Goal: Information Seeking & Learning: Learn about a topic

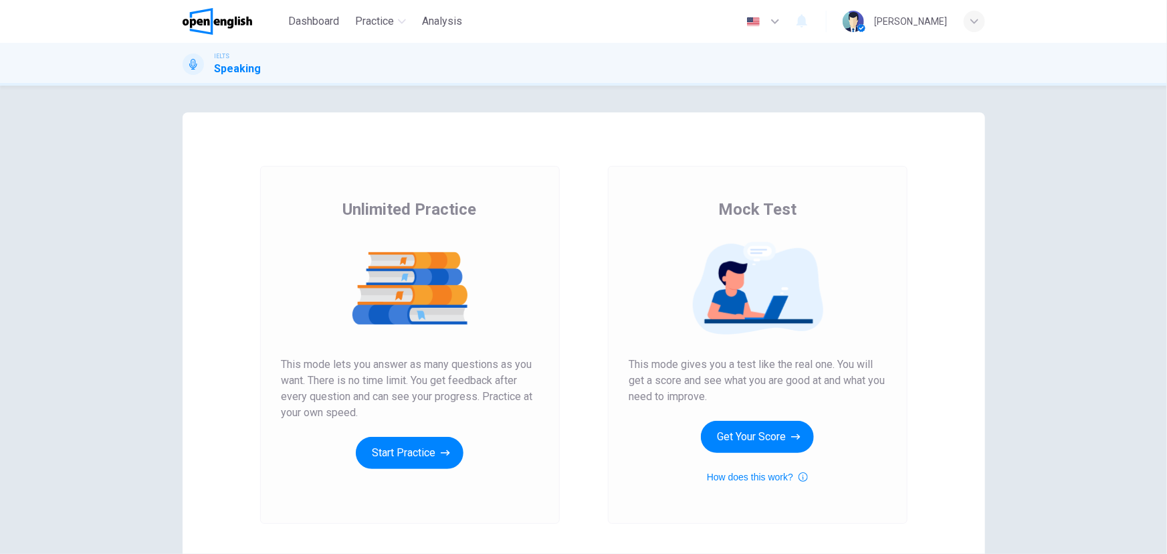
scroll to position [93, 0]
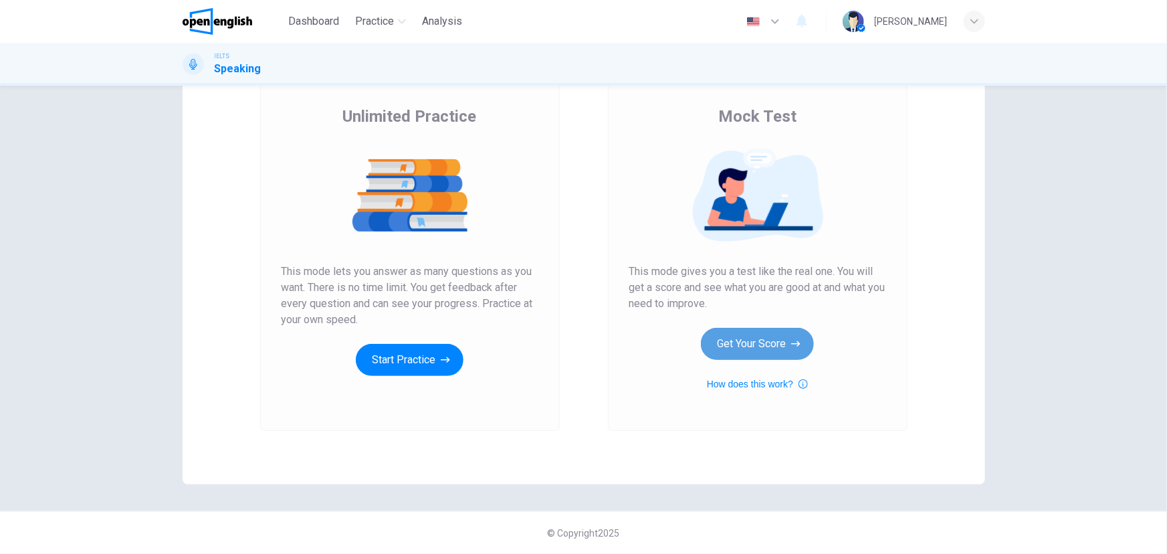
click at [772, 347] on button "Get Your Score" at bounding box center [757, 344] width 113 height 32
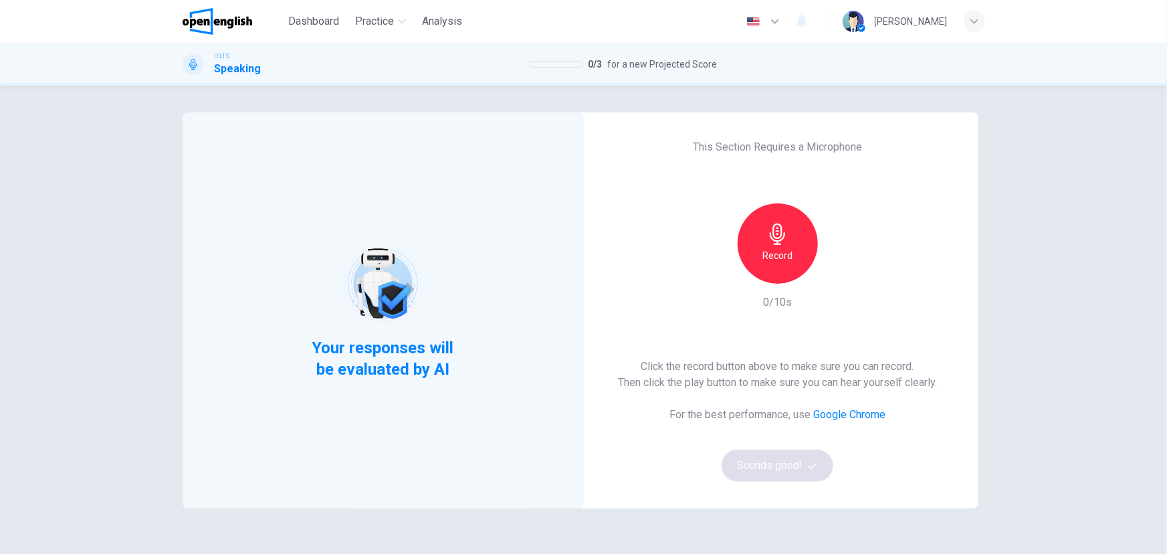
click at [773, 251] on h6 "Record" at bounding box center [778, 255] width 30 height 16
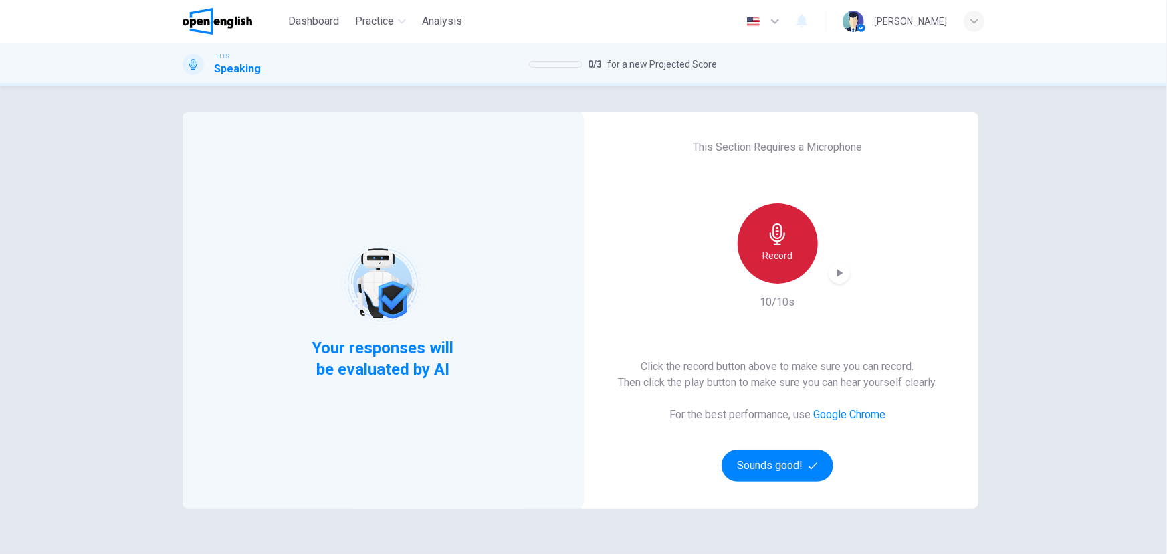
click at [793, 241] on div "Record" at bounding box center [778, 243] width 80 height 80
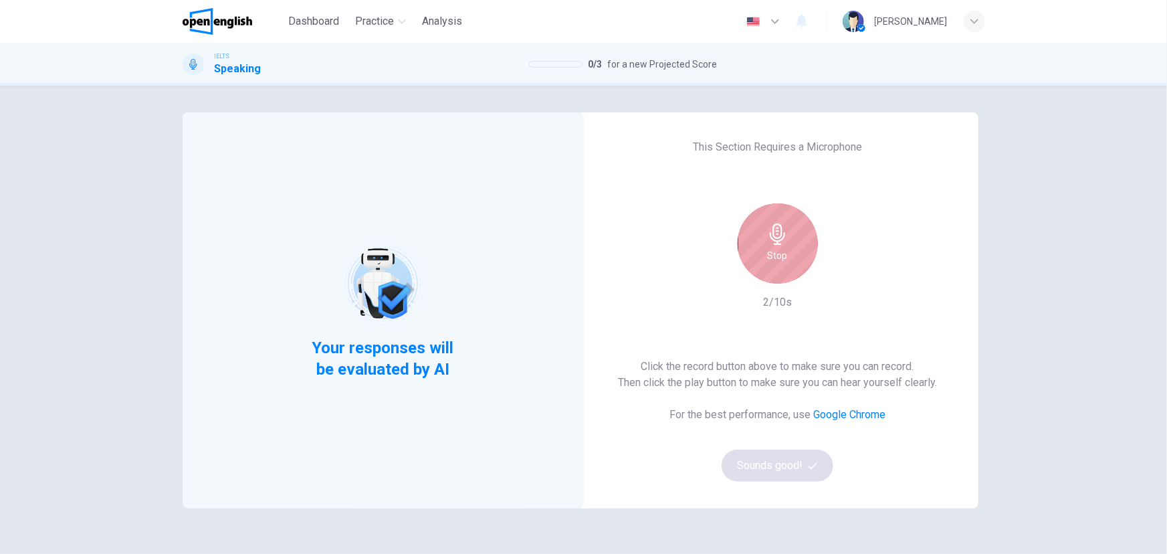
click at [776, 250] on h6 "Stop" at bounding box center [778, 255] width 20 height 16
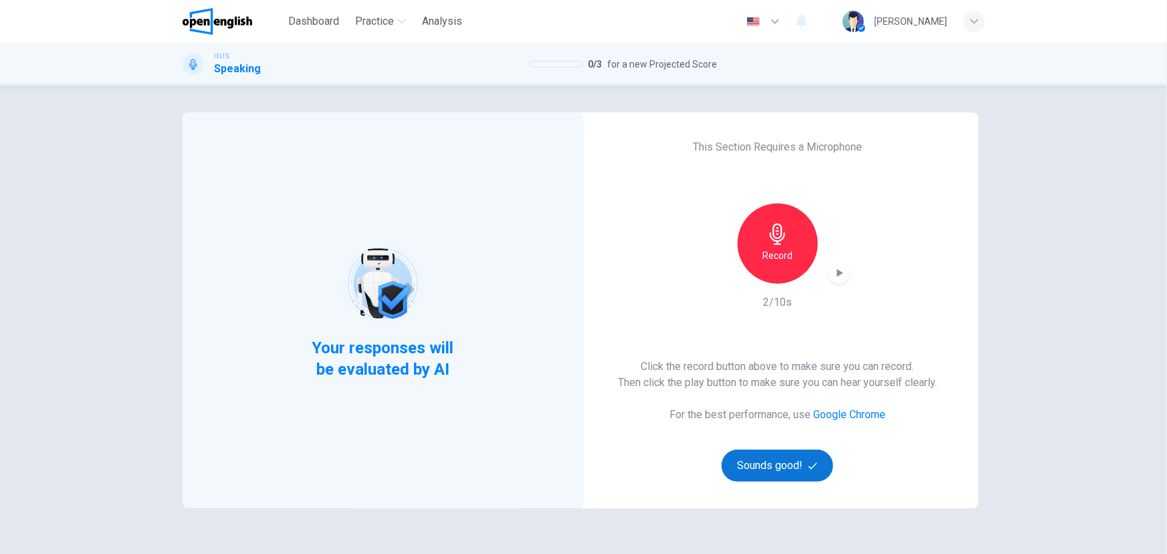
click at [783, 471] on button "Sounds good!" at bounding box center [778, 465] width 112 height 32
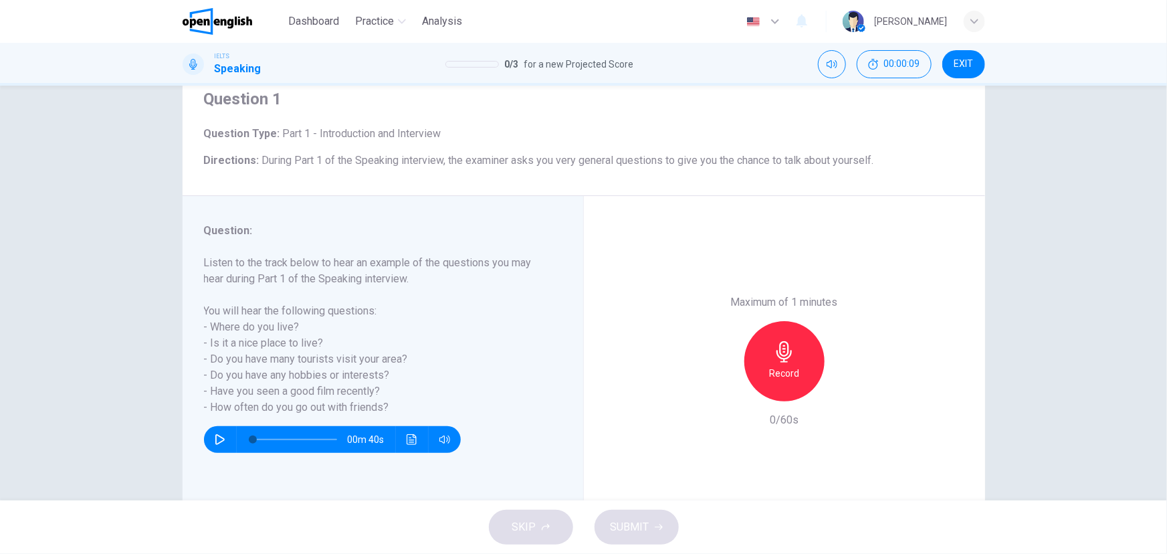
scroll to position [103, 0]
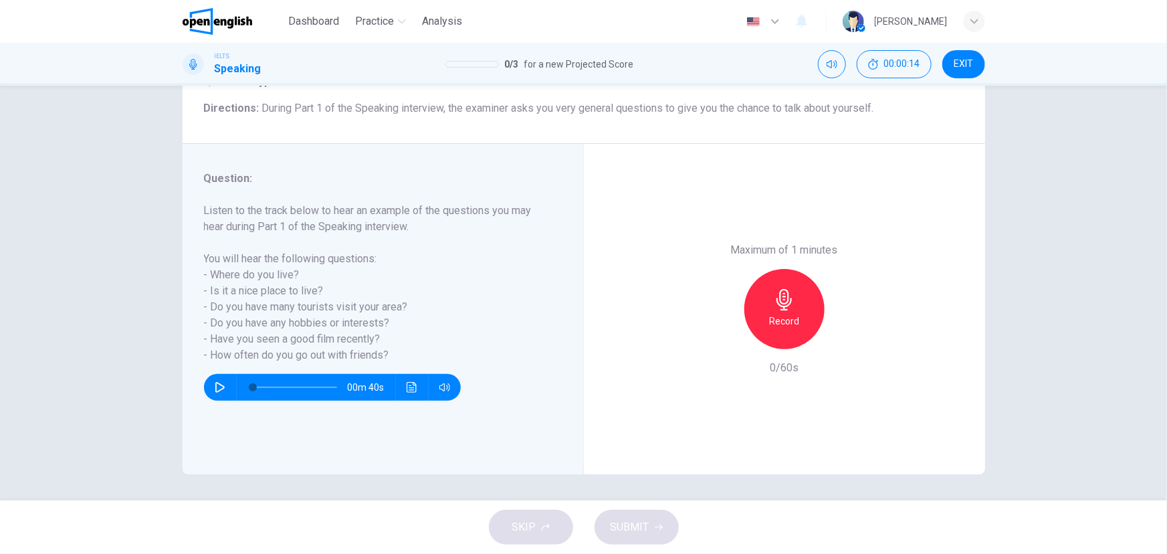
drag, startPoint x: 199, startPoint y: 243, endPoint x: 224, endPoint y: 284, distance: 47.2
click at [224, 284] on div "Question : Listen to the track below to hear an example of the questions you ma…" at bounding box center [383, 309] width 401 height 330
drag, startPoint x: 388, startPoint y: 359, endPoint x: 221, endPoint y: 278, distance: 185.2
click at [221, 280] on h6 "Listen to the track below to hear an example of the questions you may hear duri…" at bounding box center [375, 283] width 342 height 161
click at [789, 295] on icon "button" at bounding box center [784, 299] width 21 height 21
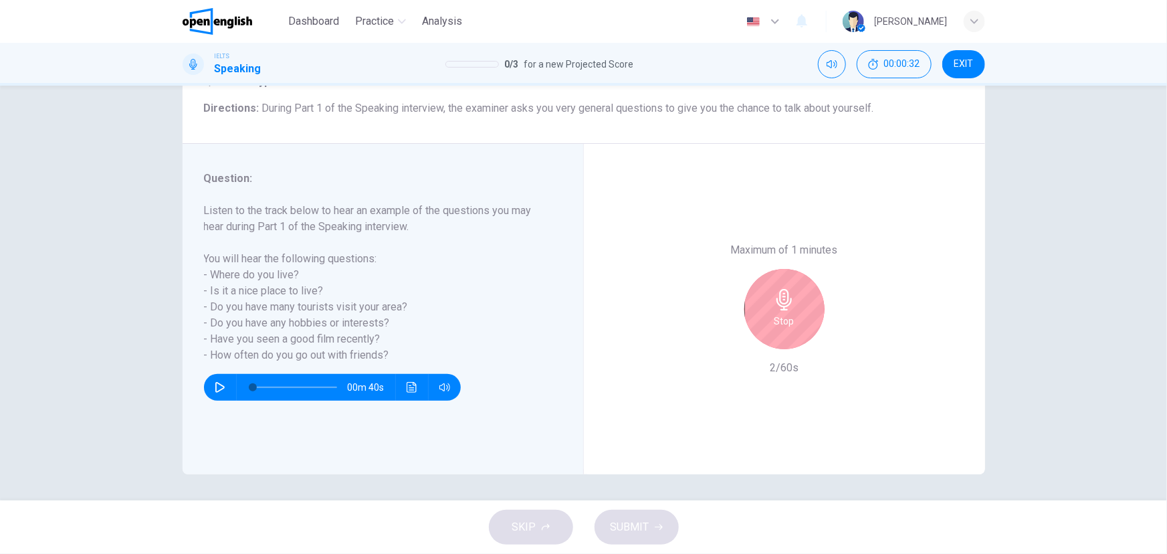
click at [787, 295] on icon "button" at bounding box center [784, 299] width 21 height 21
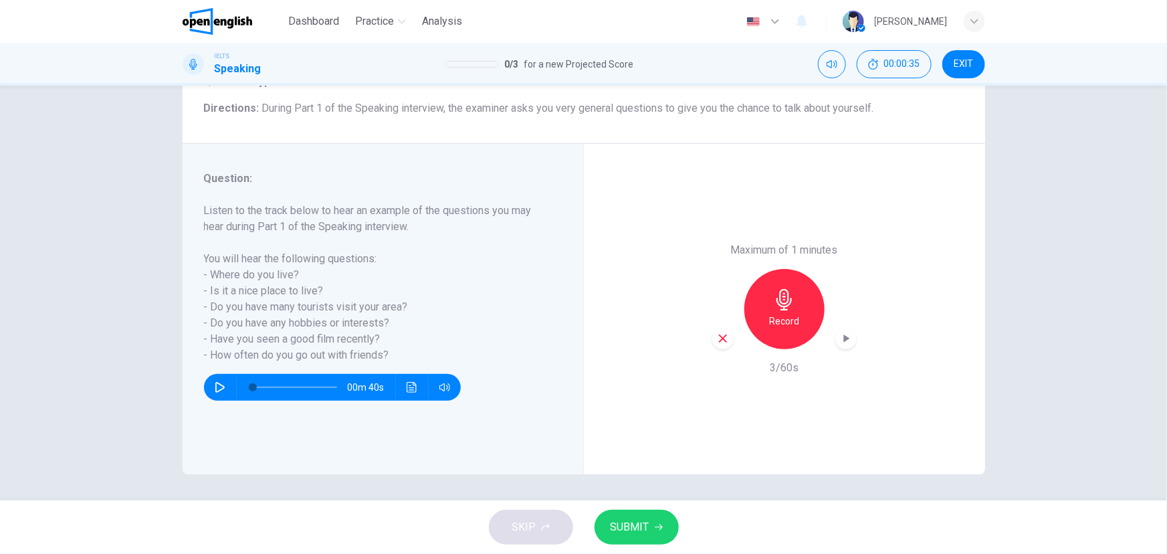
click at [641, 522] on span "SUBMIT" at bounding box center [630, 527] width 39 height 19
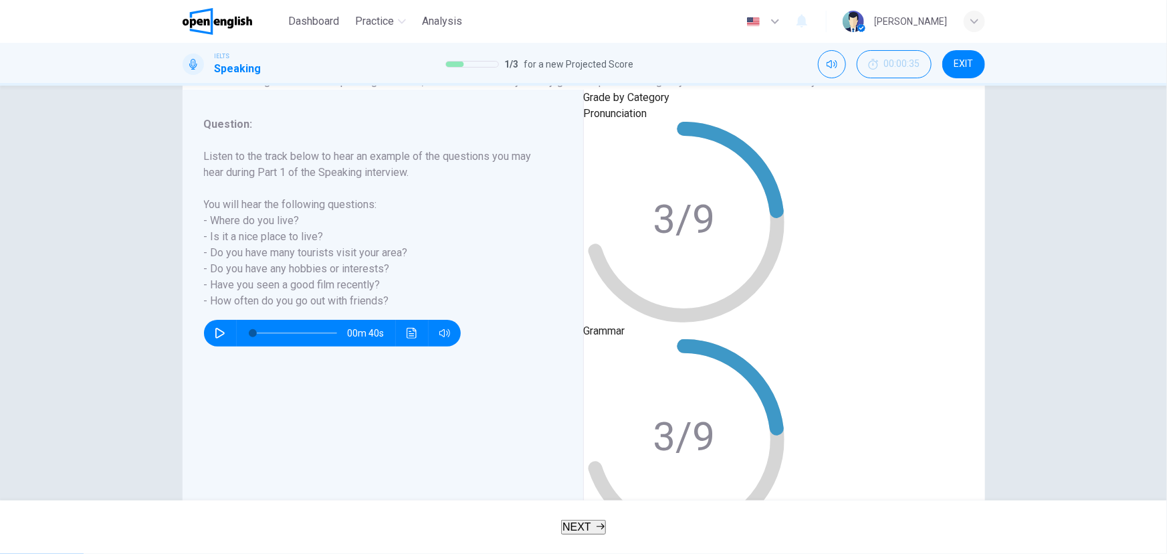
click at [673, 252] on icon at bounding box center [684, 222] width 187 height 187
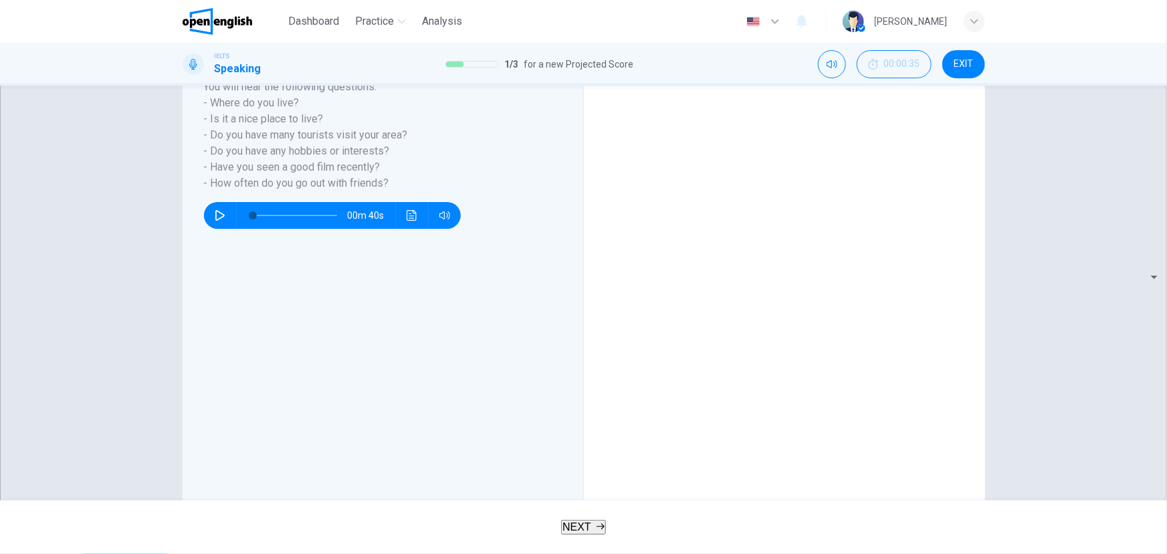
scroll to position [244, 0]
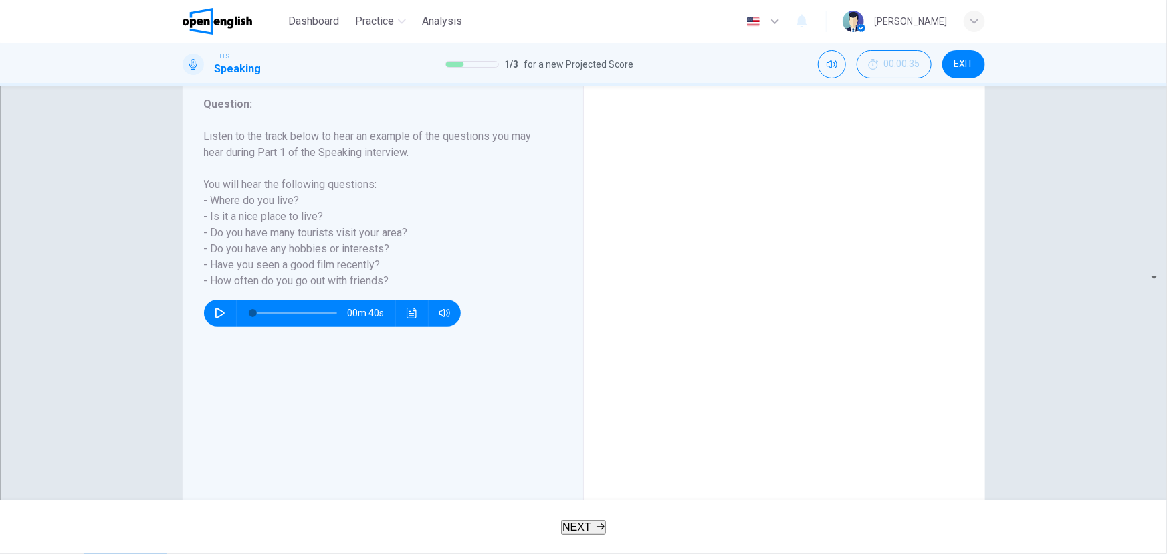
scroll to position [122, 0]
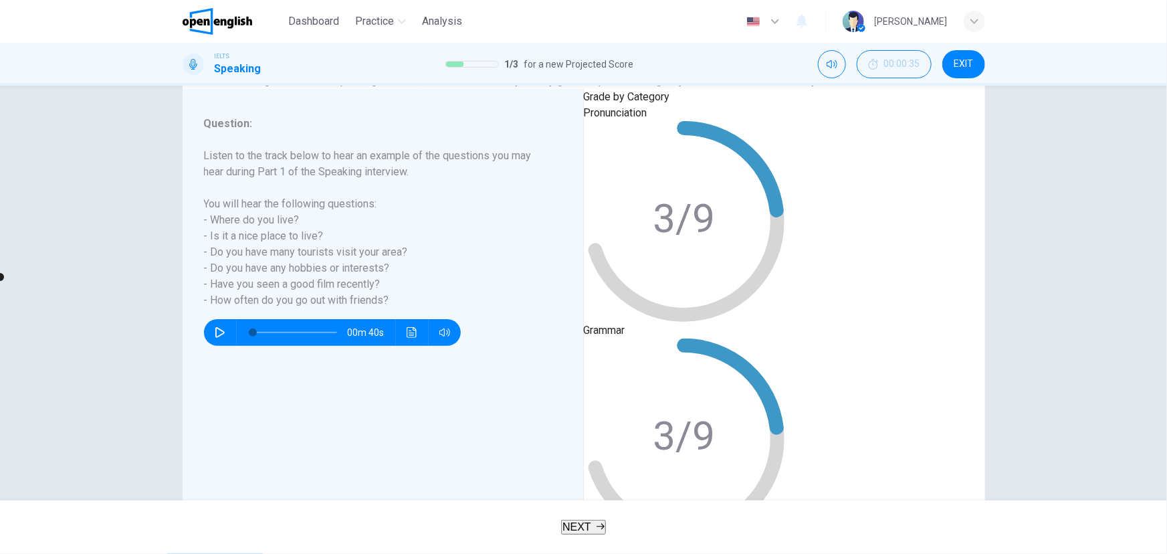
type input "*"
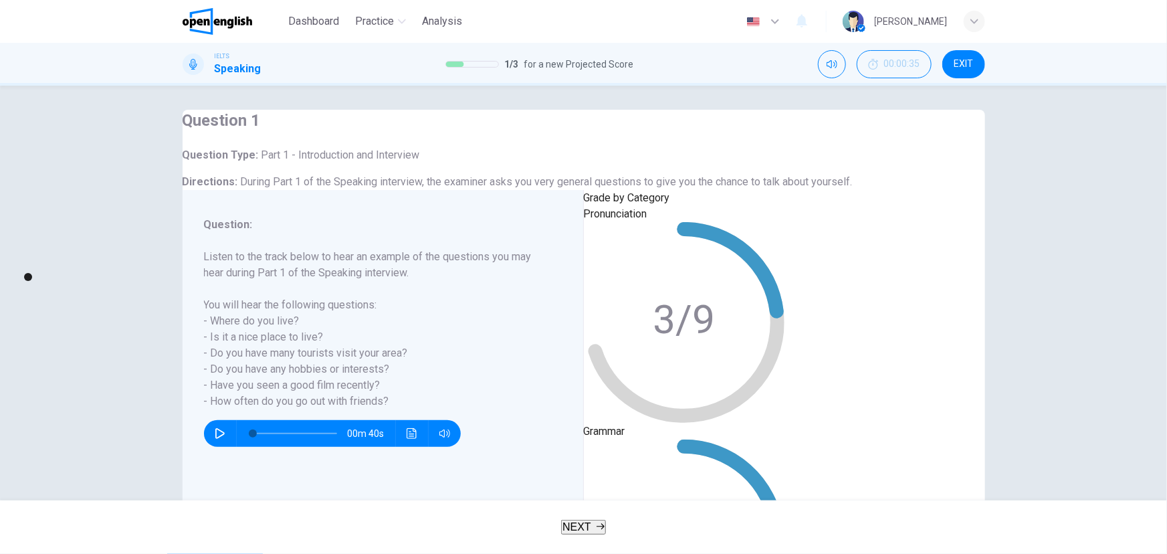
scroll to position [0, 0]
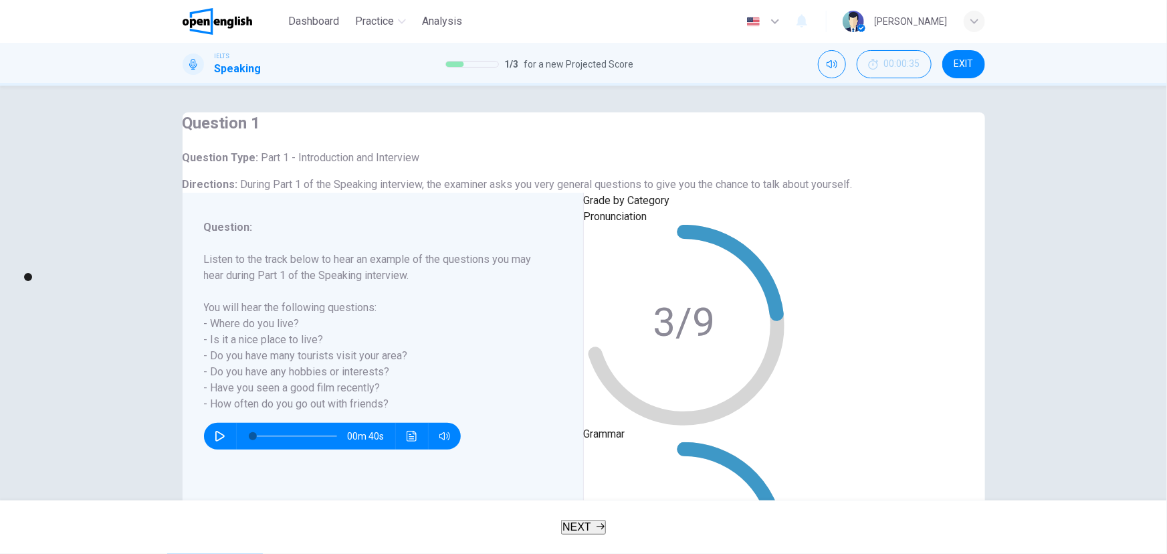
drag, startPoint x: 314, startPoint y: 17, endPoint x: 634, endPoint y: 81, distance: 326.8
click at [314, 17] on span "Dashboard" at bounding box center [313, 21] width 51 height 16
